Goal: Task Accomplishment & Management: Manage account settings

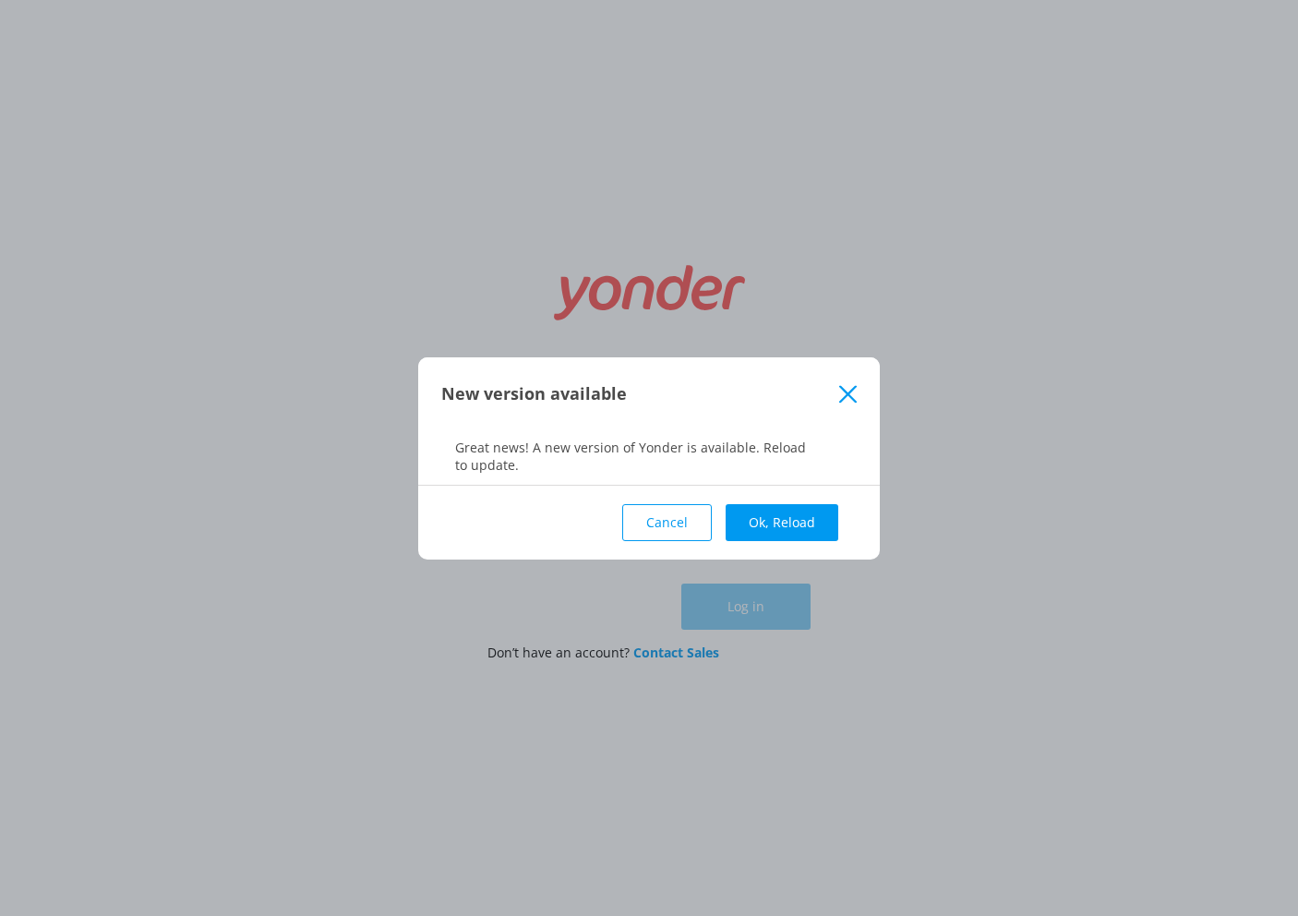
click at [746, 607] on button "Log in" at bounding box center [745, 607] width 129 height 46
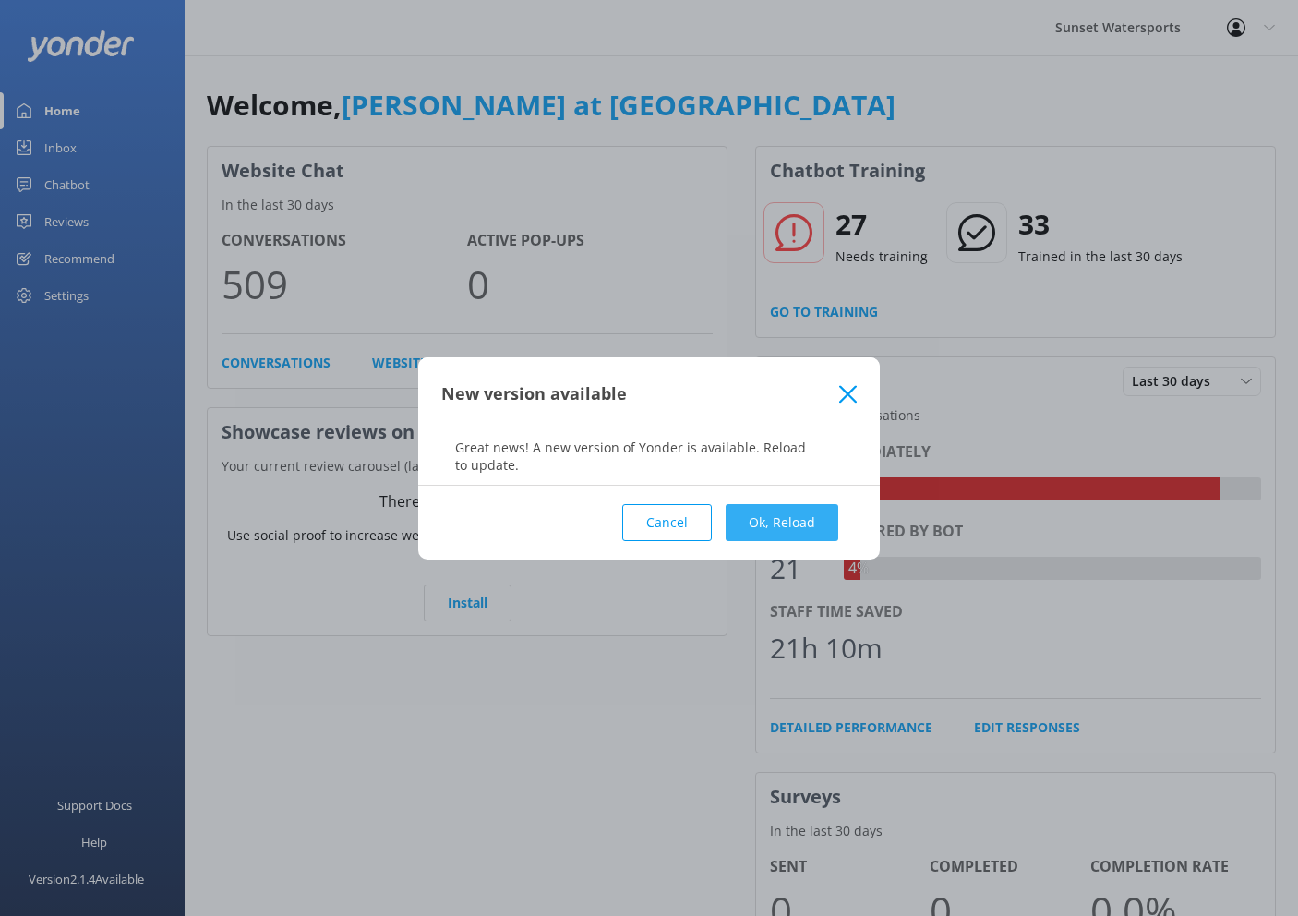
click at [781, 531] on button "Ok, Reload" at bounding box center [782, 522] width 113 height 37
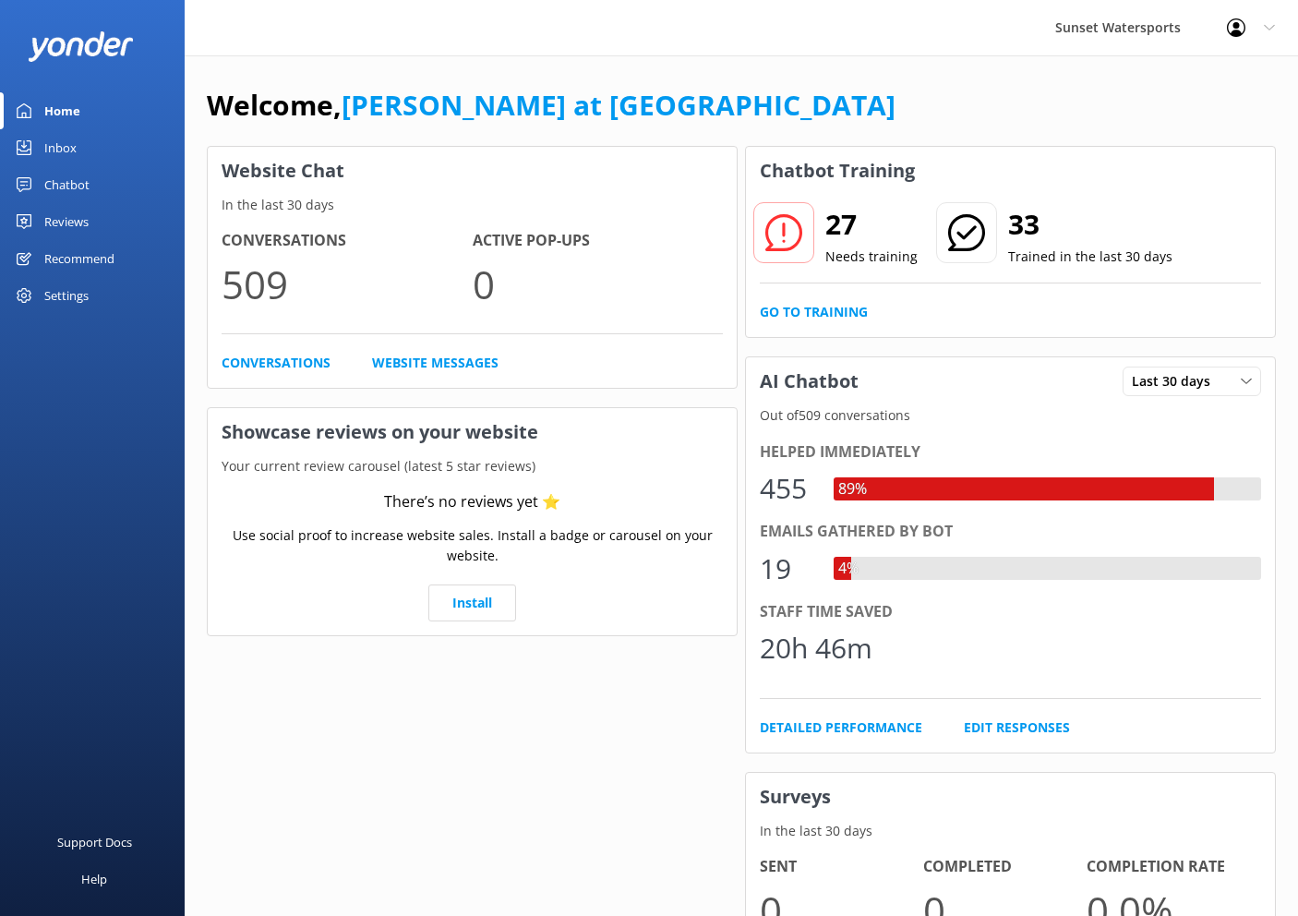
click at [59, 149] on div "Inbox" at bounding box center [60, 147] width 32 height 37
